Goal: Use online tool/utility: Utilize a website feature to perform a specific function

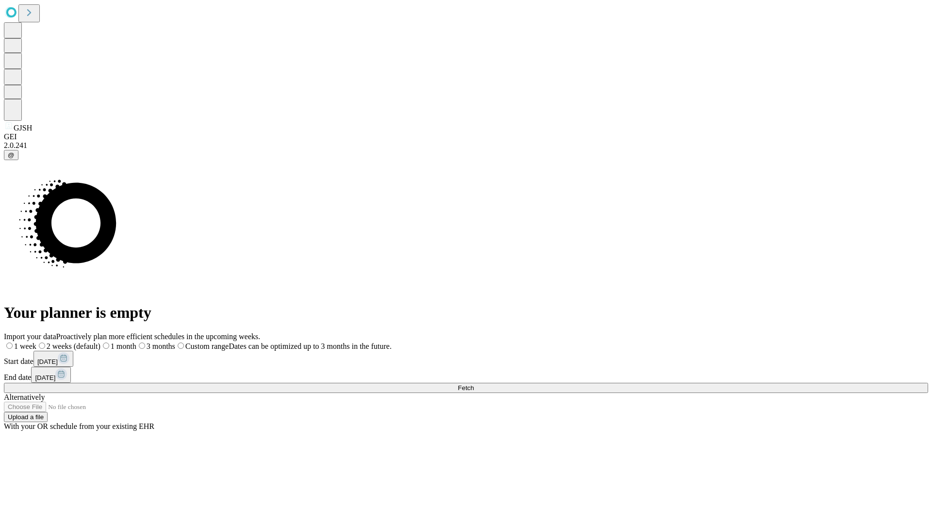
click at [474, 385] on span "Fetch" at bounding box center [466, 388] width 16 height 7
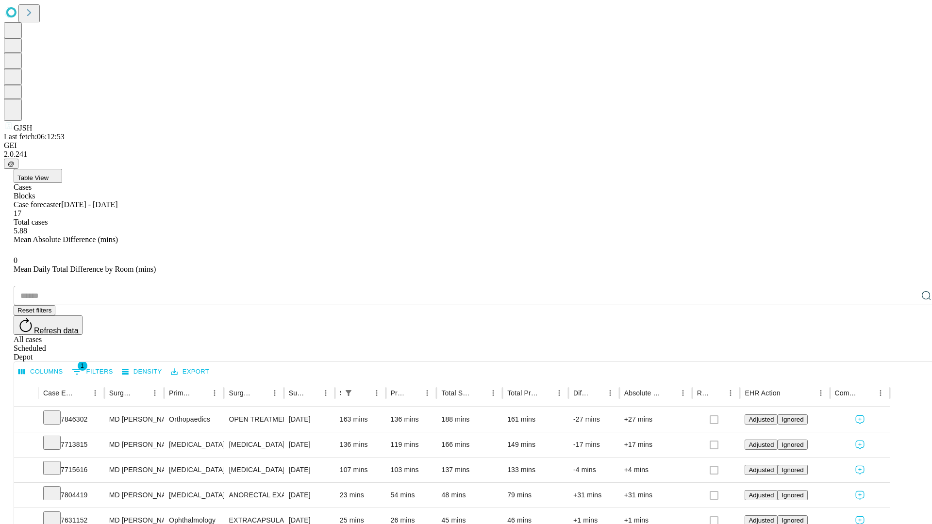
click at [49, 174] on span "Table View" at bounding box center [32, 177] width 31 height 7
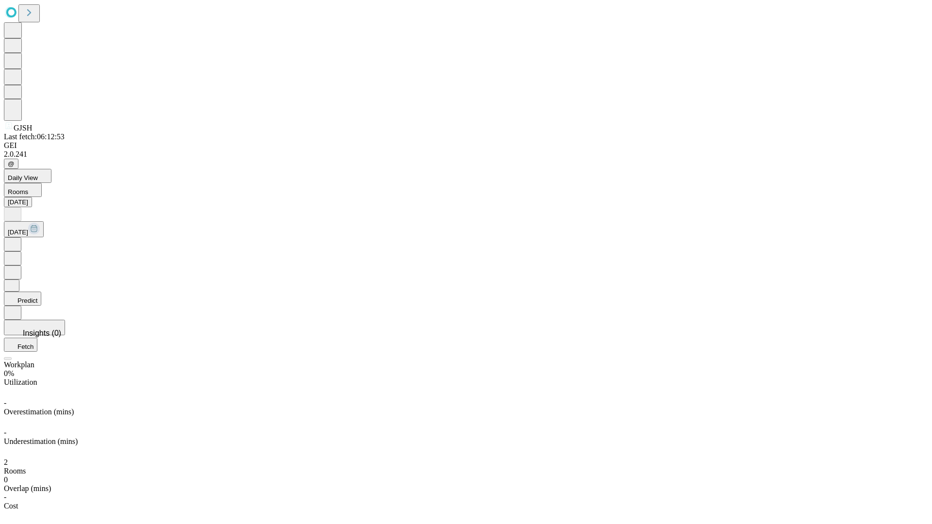
click at [41, 292] on button "Predict" at bounding box center [22, 299] width 37 height 14
